Goal: Information Seeking & Learning: Learn about a topic

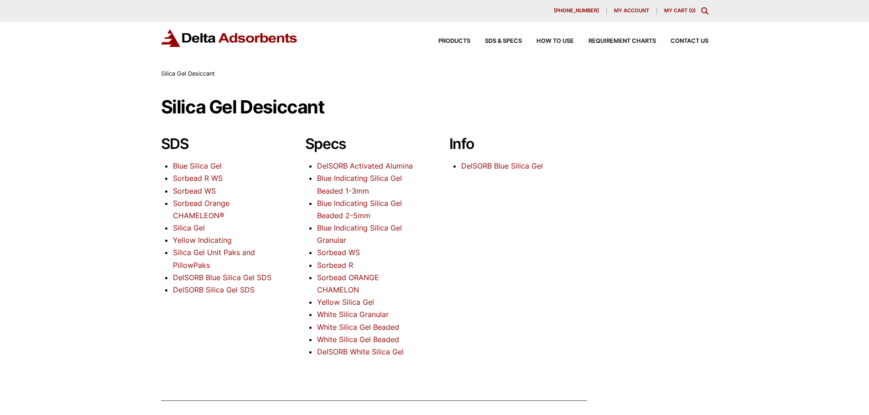
click at [216, 250] on link "Silica Gel Unit Paks and PillowPaks" at bounding box center [214, 258] width 82 height 21
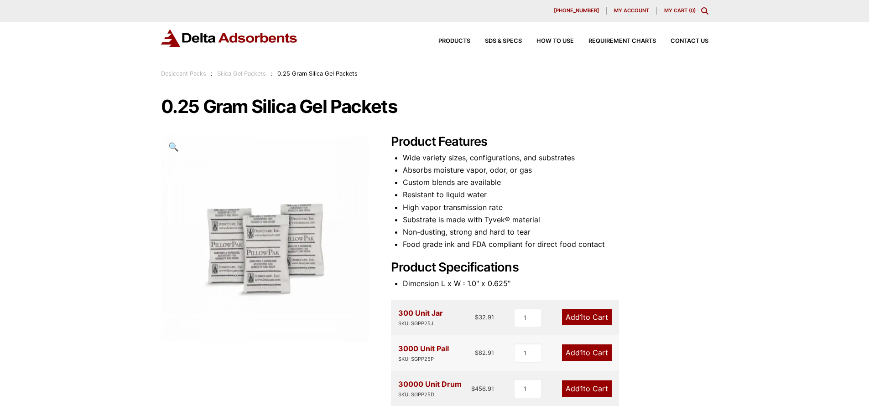
click at [642, 200] on li "Resistant to liquid water" at bounding box center [555, 195] width 305 height 12
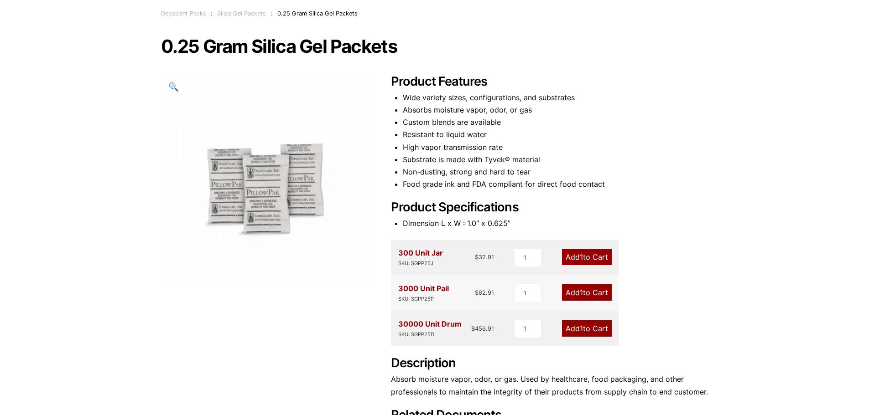
scroll to position [46, 0]
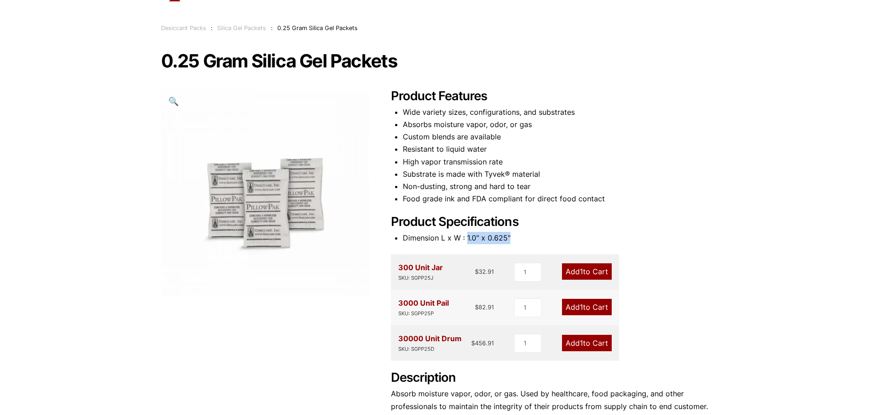
drag, startPoint x: 514, startPoint y: 236, endPoint x: 465, endPoint y: 241, distance: 49.0
click at [465, 241] on li "Dimension L x W : 1.0" x 0.625"" at bounding box center [555, 238] width 305 height 12
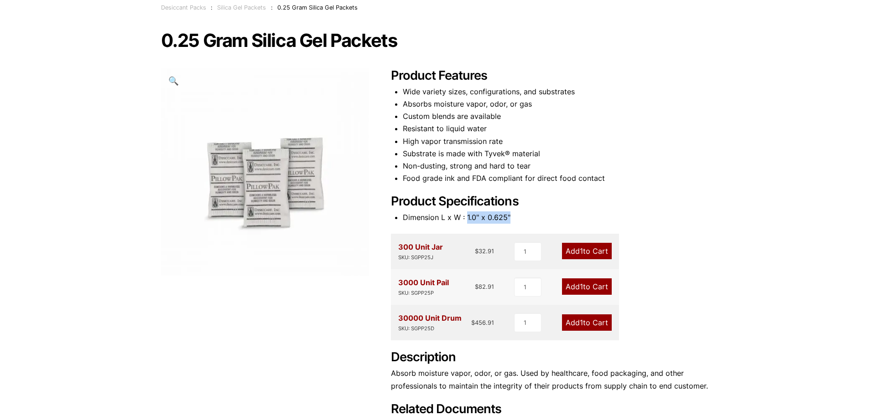
scroll to position [0, 0]
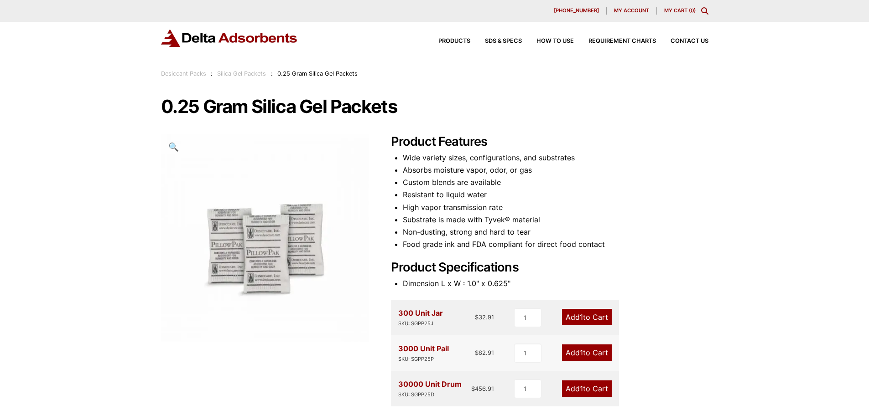
click at [260, 77] on div "Desiccant Packs : Silica Gel Packets : 0.25 Gram Silica Gel Packets" at bounding box center [259, 74] width 197 height 10
click at [260, 74] on link "Silica Gel Packets" at bounding box center [241, 73] width 49 height 7
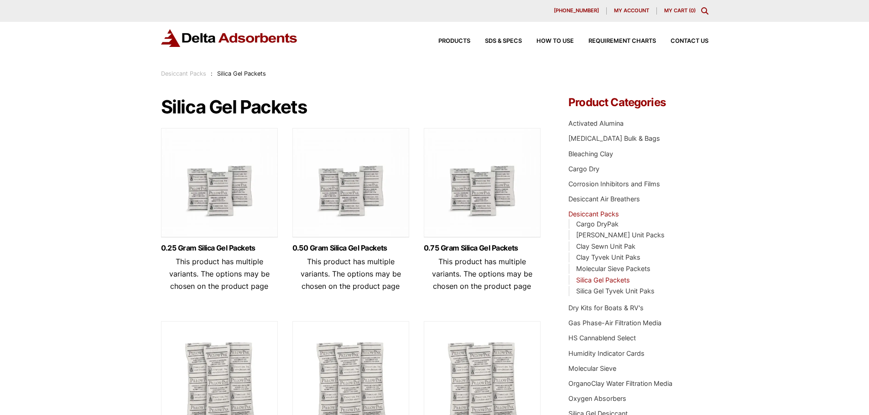
click at [362, 174] on img at bounding box center [350, 185] width 117 height 114
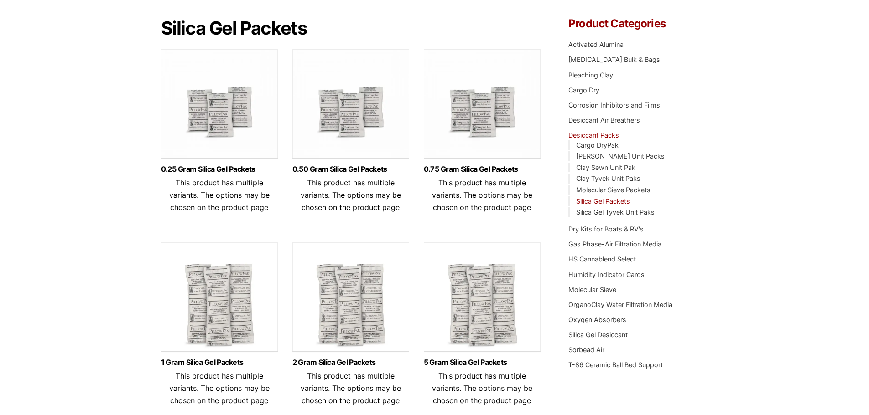
scroll to position [91, 0]
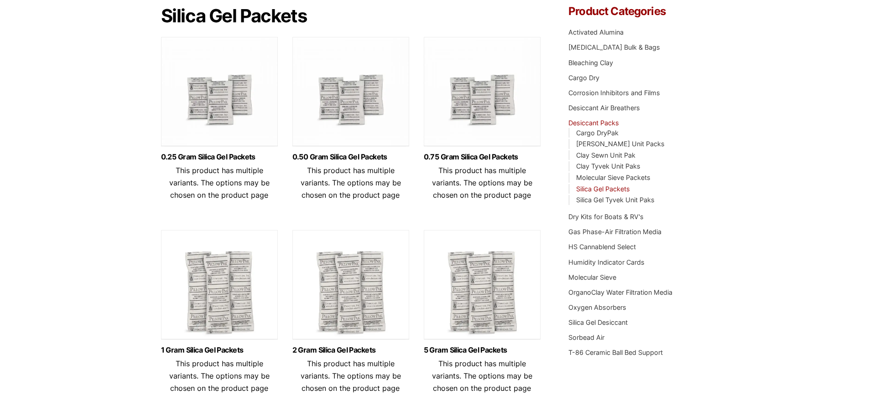
click at [208, 312] on img at bounding box center [219, 287] width 117 height 114
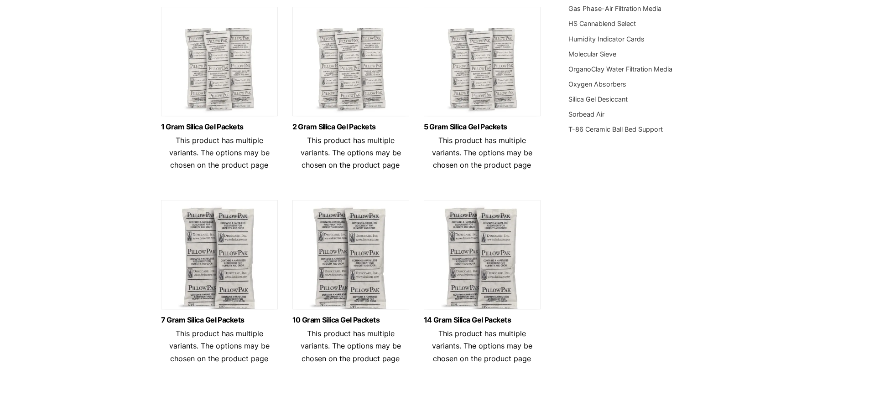
scroll to position [319, 0]
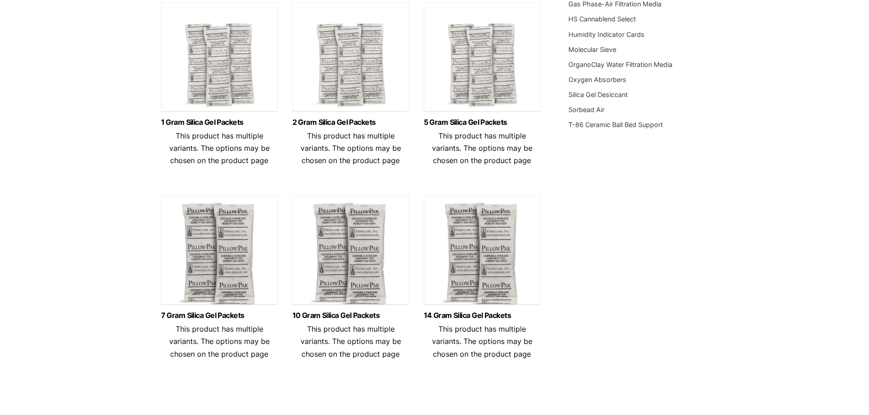
click at [489, 77] on img at bounding box center [482, 59] width 117 height 114
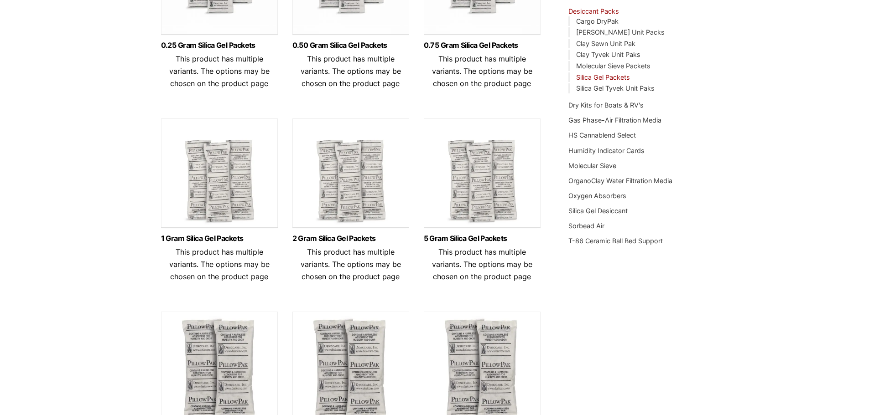
scroll to position [274, 0]
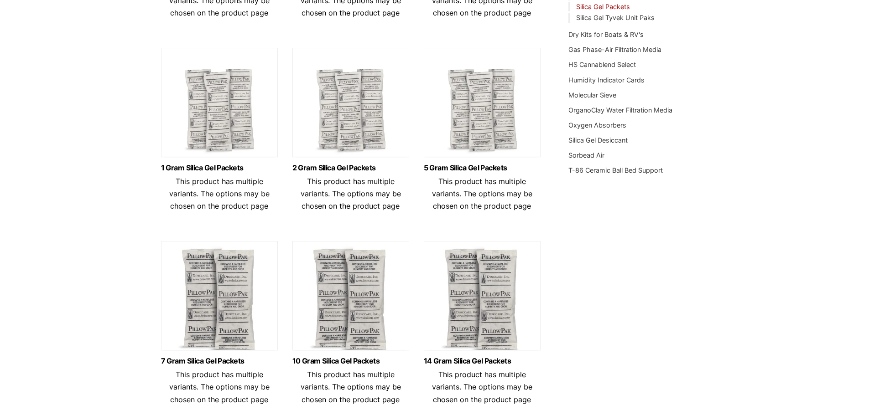
click at [221, 316] on img at bounding box center [219, 298] width 117 height 114
click at [447, 141] on img at bounding box center [482, 105] width 117 height 114
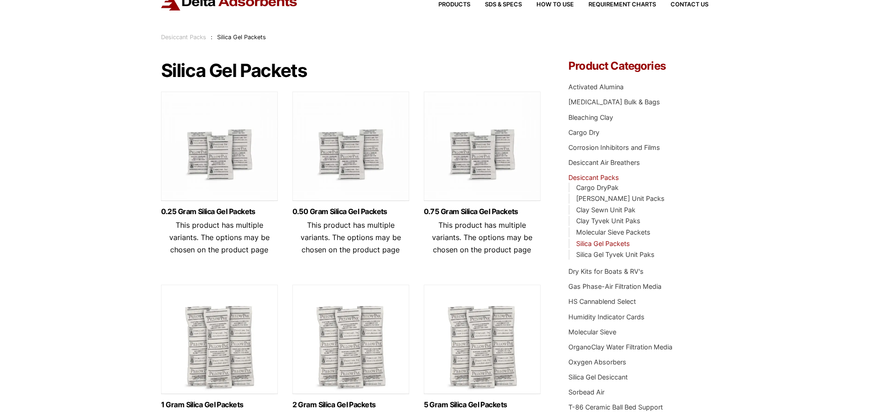
scroll to position [0, 0]
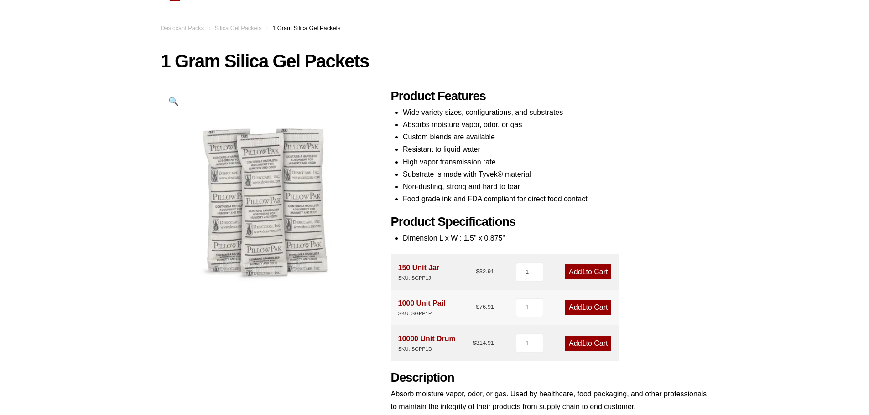
scroll to position [91, 0]
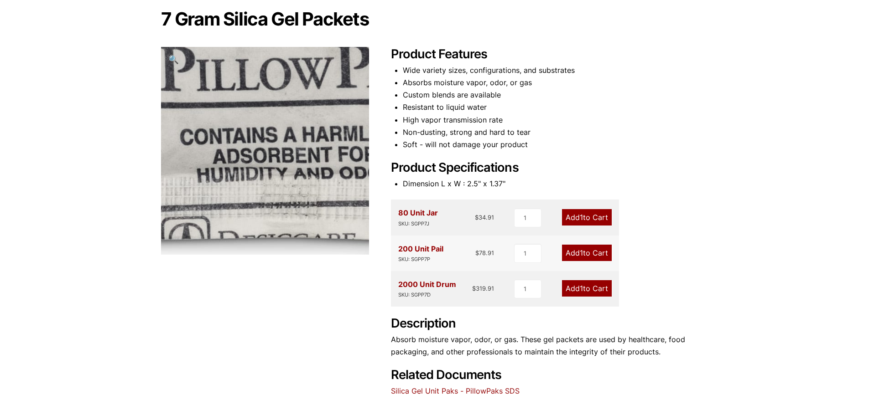
scroll to position [91, 0]
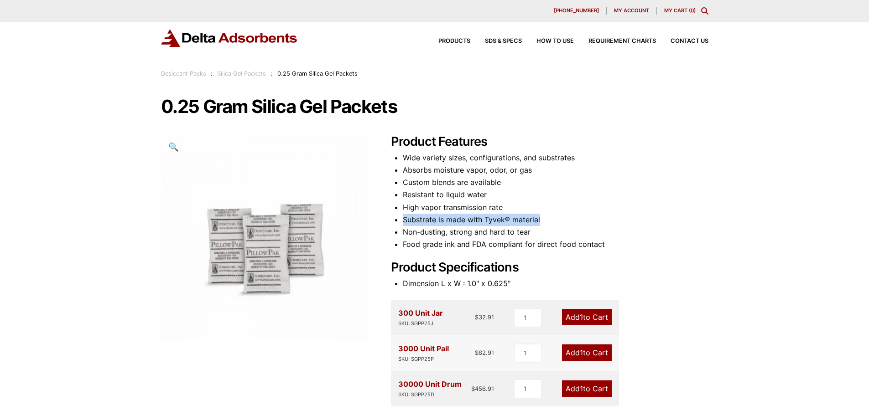
drag, startPoint x: 541, startPoint y: 217, endPoint x: 397, endPoint y: 220, distance: 144.6
click at [403, 220] on li "Substrate is made with Tyvek® material" at bounding box center [555, 220] width 305 height 12
click at [478, 235] on li "Non-dusting, strong and hard to tear" at bounding box center [555, 232] width 305 height 12
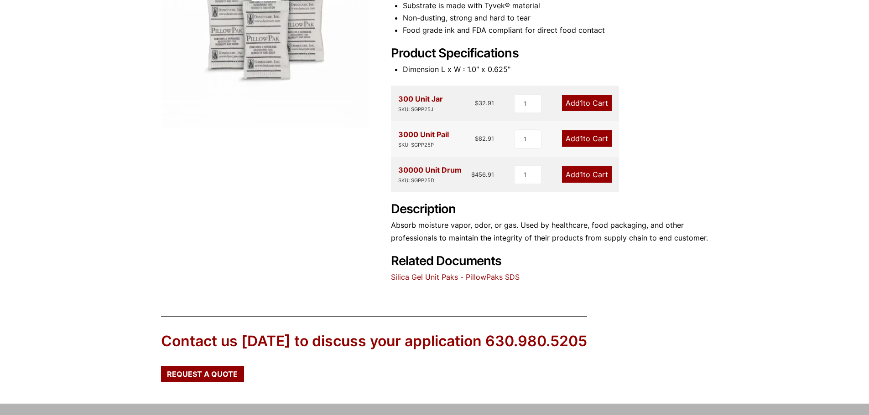
scroll to position [29, 0]
